Goal: Understand site structure: Understand site structure

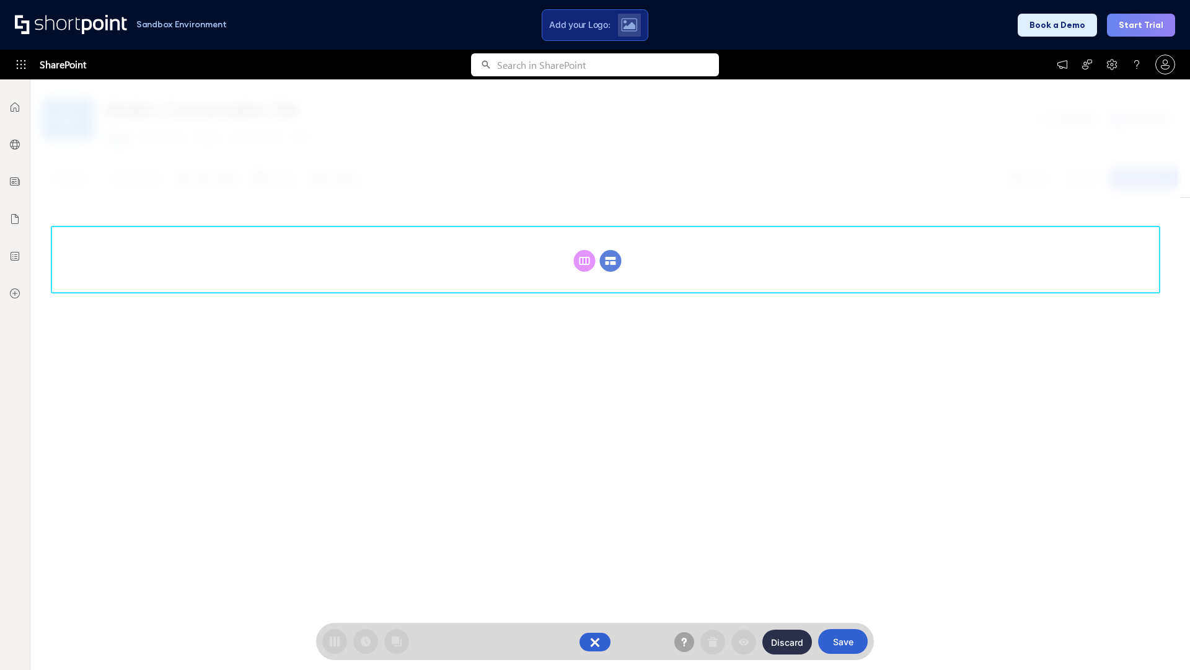
scroll to position [170, 0]
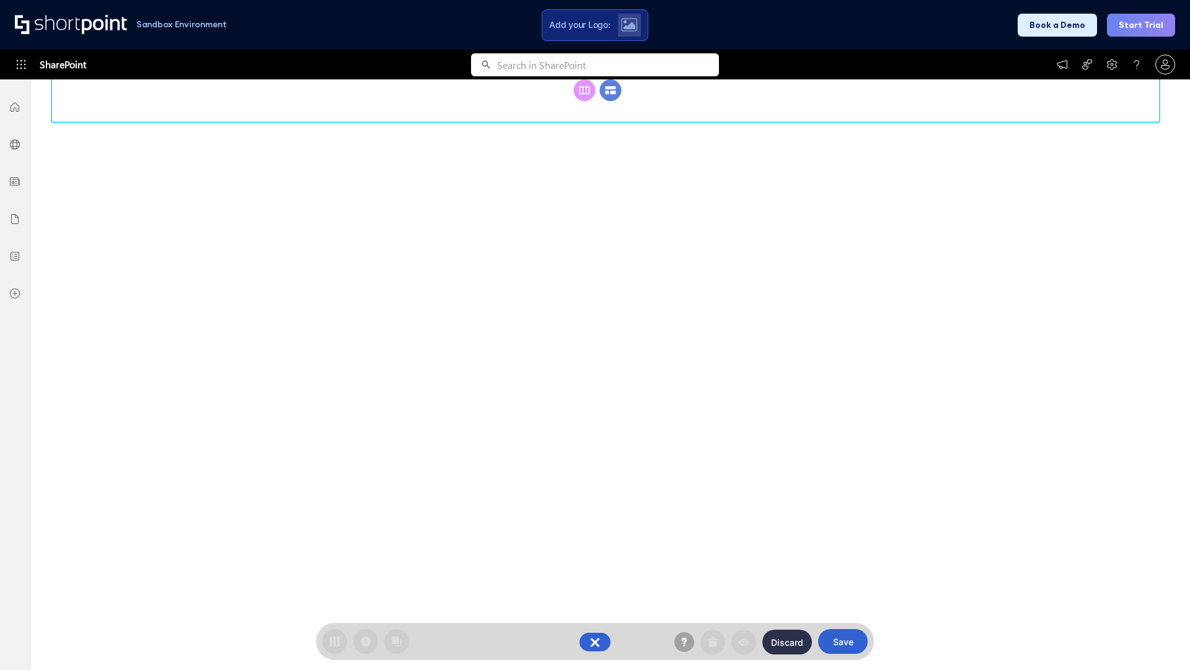
click at [611, 101] on circle at bounding box center [611, 90] width 22 height 22
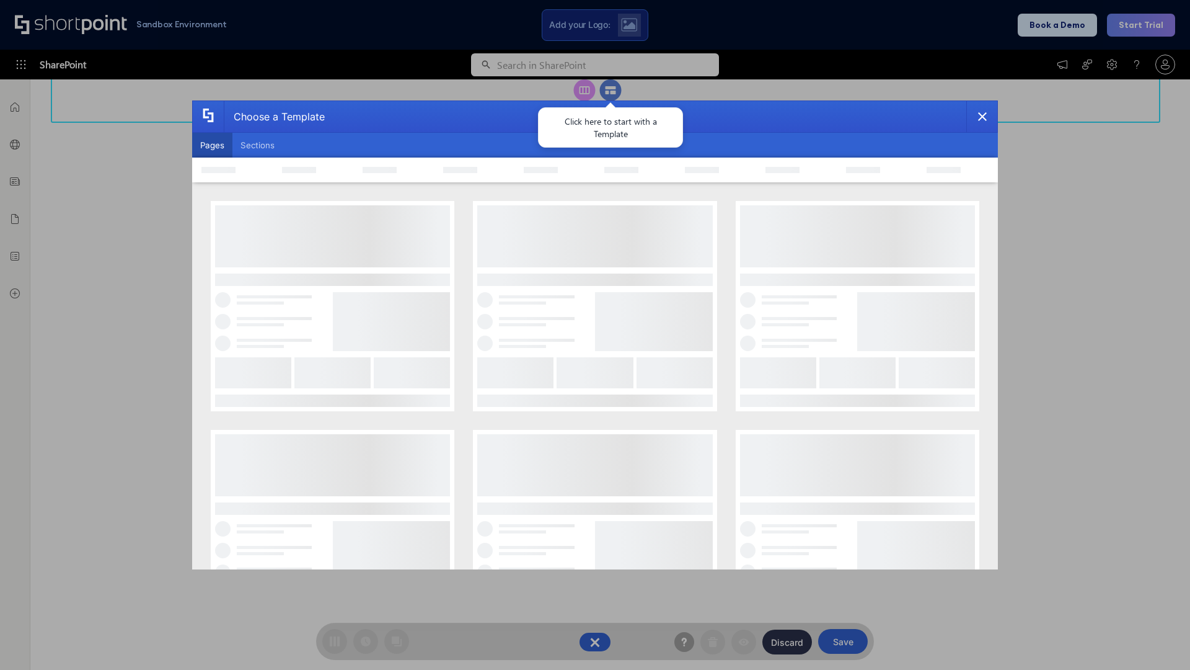
scroll to position [0, 0]
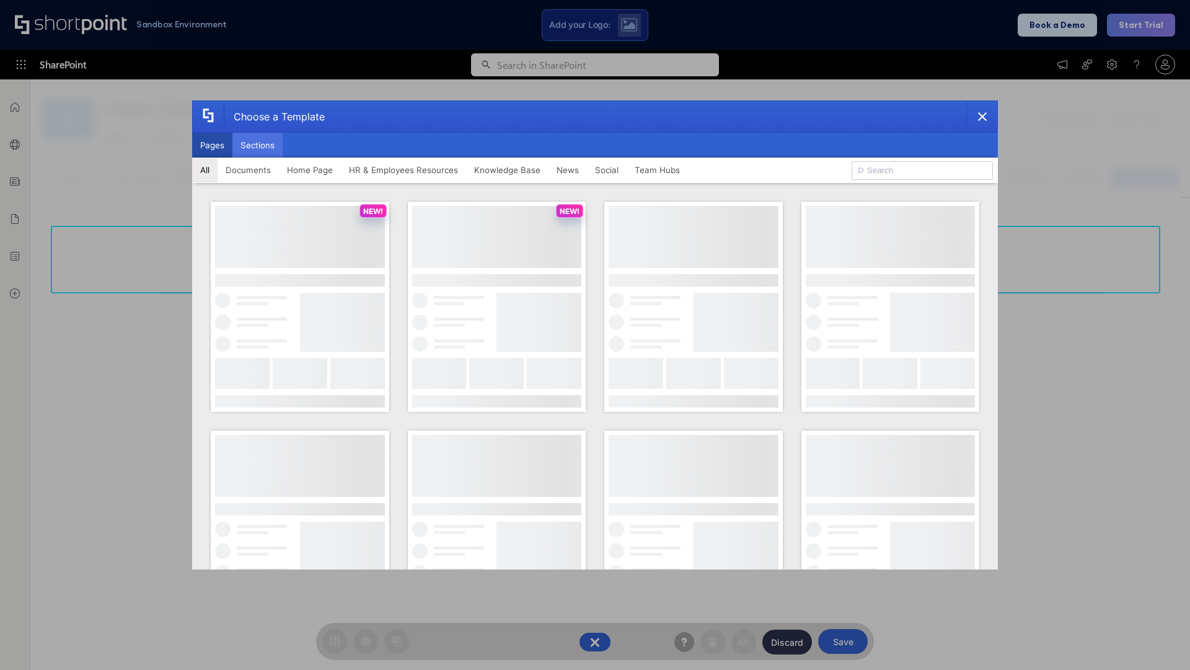
click at [257, 145] on button "Sections" at bounding box center [257, 145] width 50 height 25
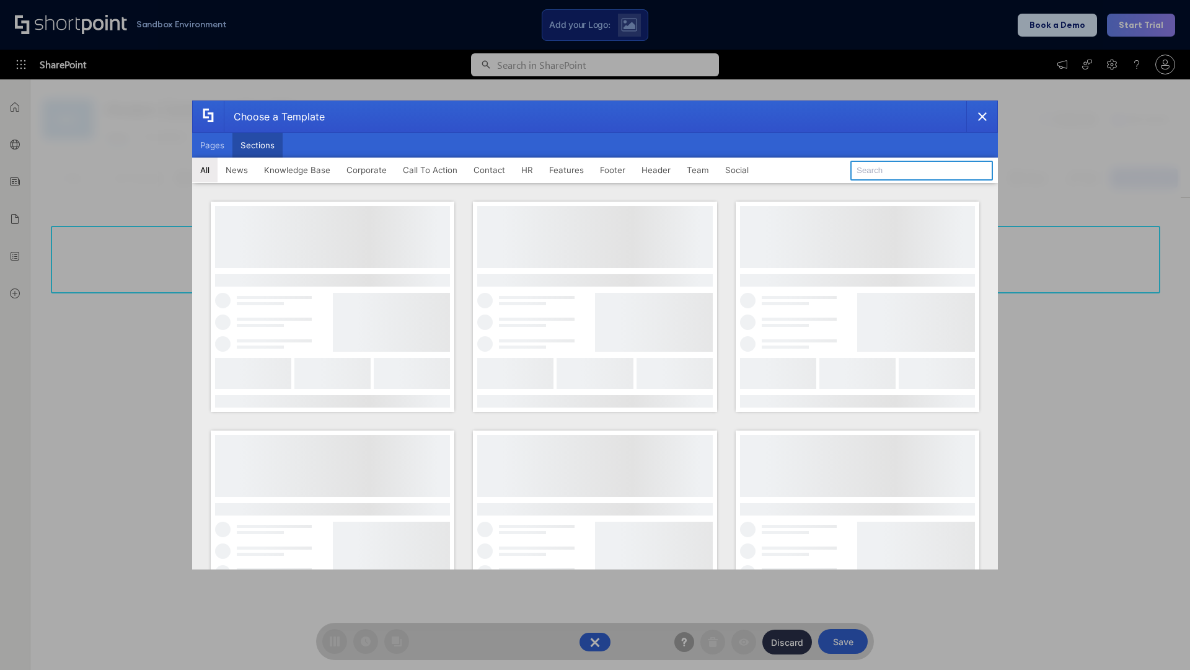
type input "Header 3"
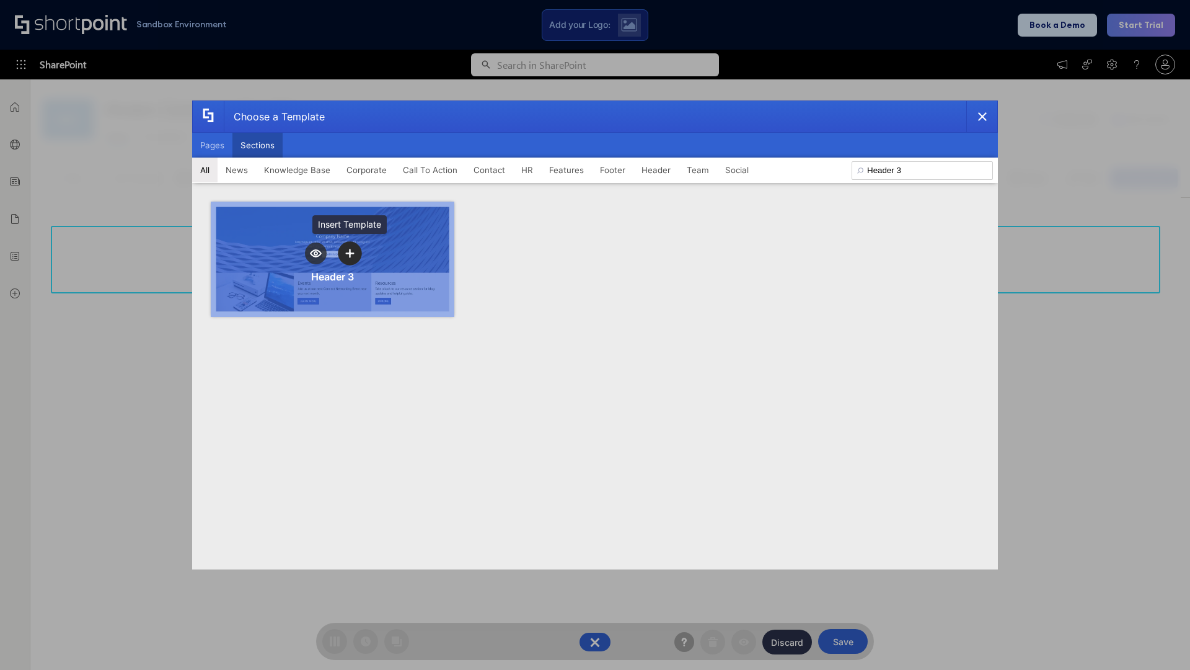
click at [350, 253] on icon "template selector" at bounding box center [349, 253] width 9 height 9
